Goal: Task Accomplishment & Management: Manage account settings

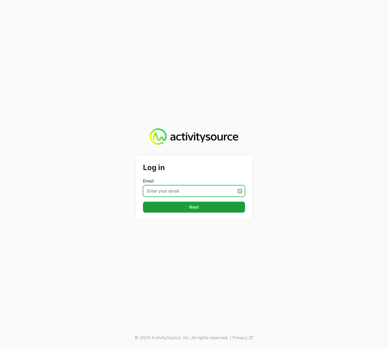
type input "[PERSON_NAME][EMAIL_ADDRESS][DOMAIN_NAME]"
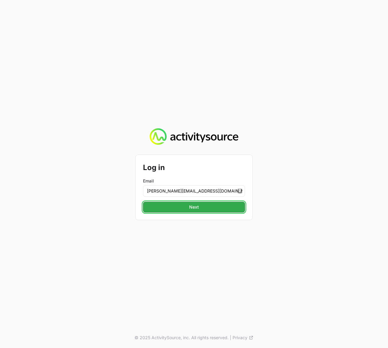
click at [183, 204] on button "Next" at bounding box center [194, 206] width 102 height 11
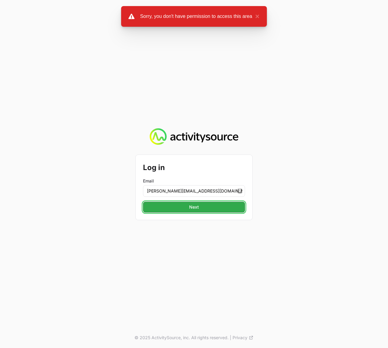
click at [213, 206] on button "Next" at bounding box center [194, 206] width 102 height 11
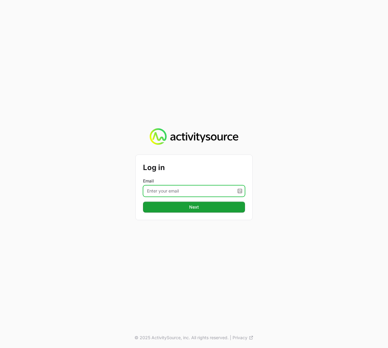
type input "[PERSON_NAME][EMAIL_ADDRESS][DOMAIN_NAME]"
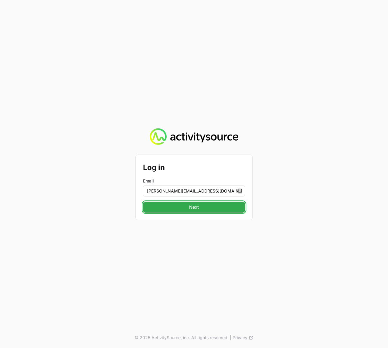
click at [199, 206] on button "Next" at bounding box center [194, 206] width 102 height 11
